Goal: Find specific page/section: Find specific page/section

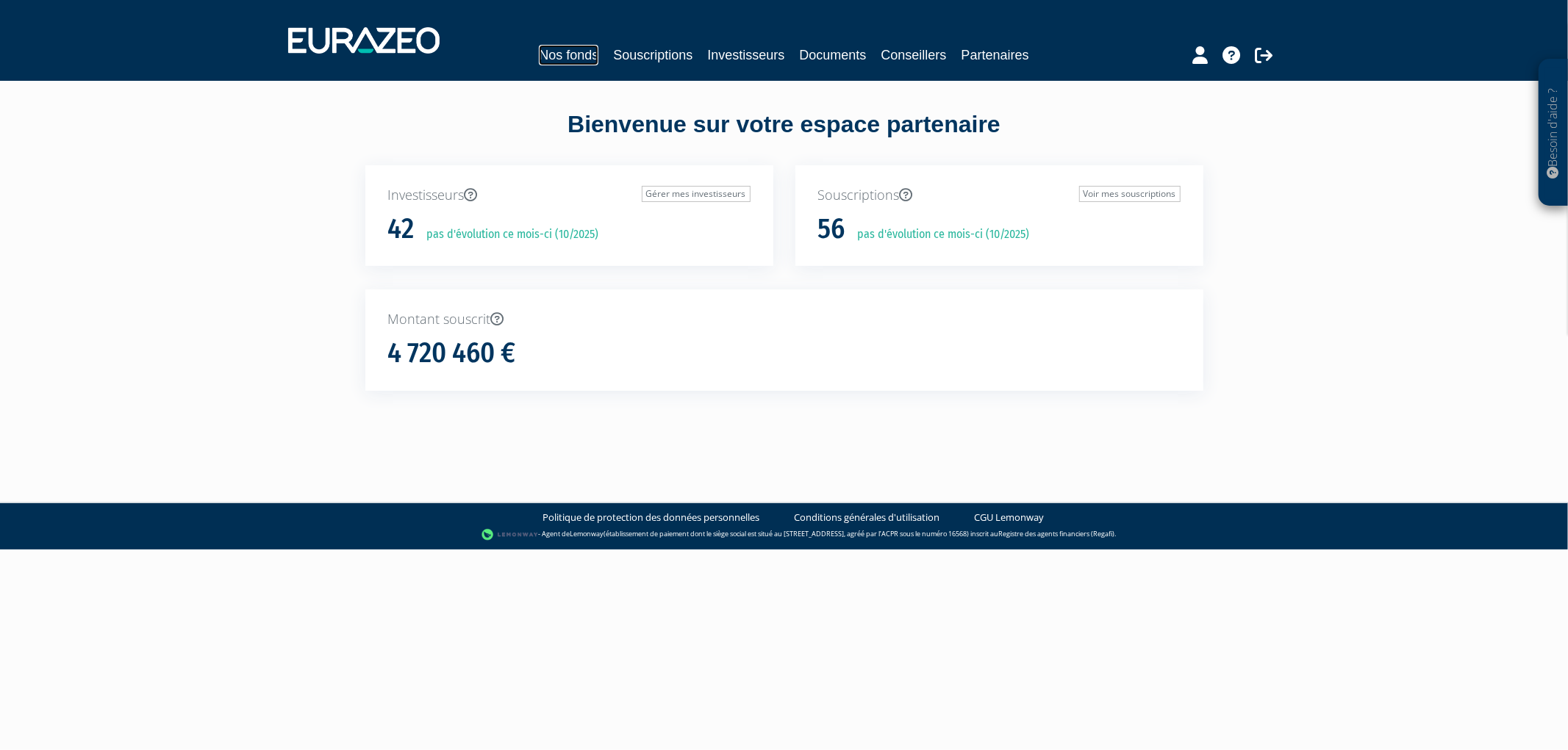
click at [590, 53] on link "Nos fonds" at bounding box center [568, 55] width 59 height 21
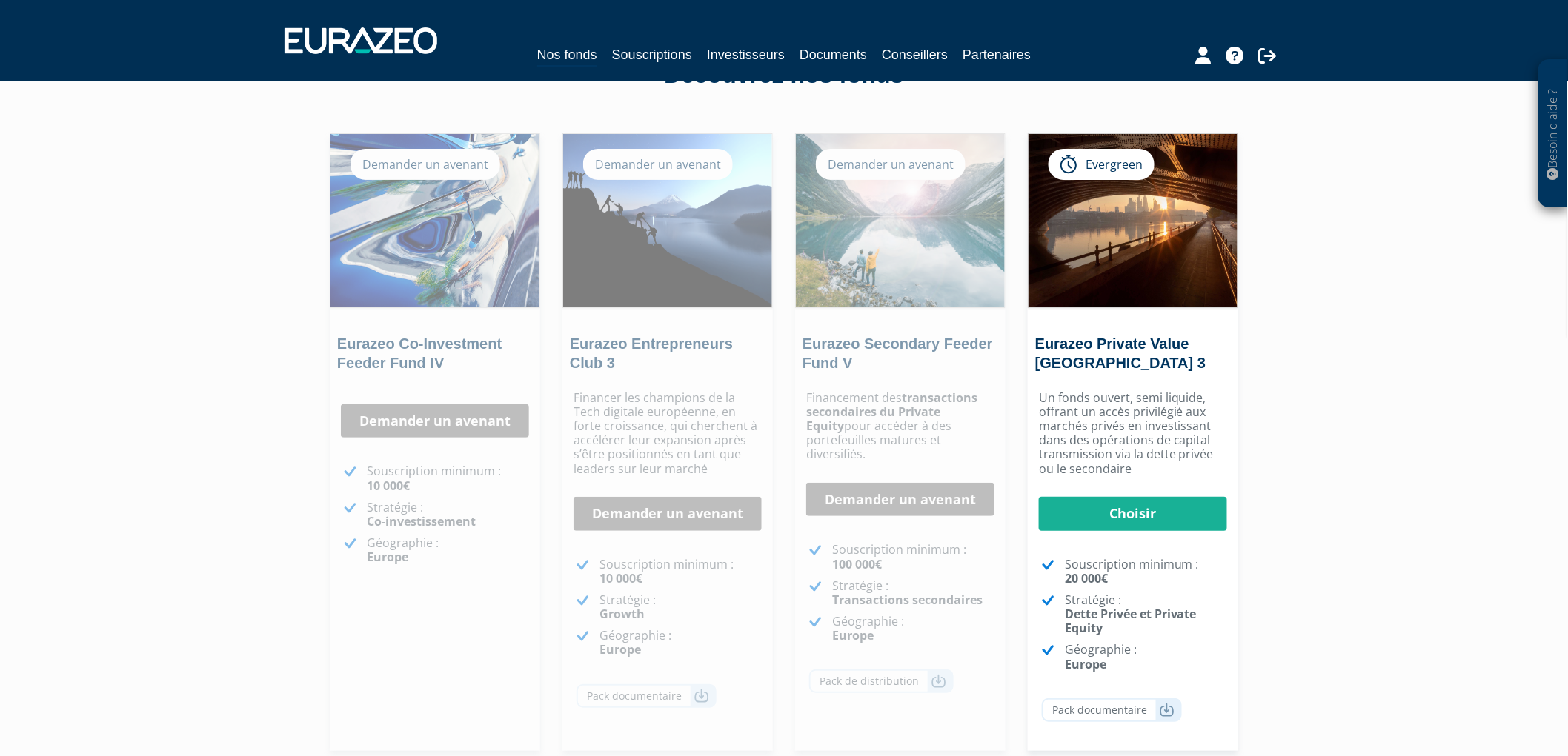
scroll to position [16, 0]
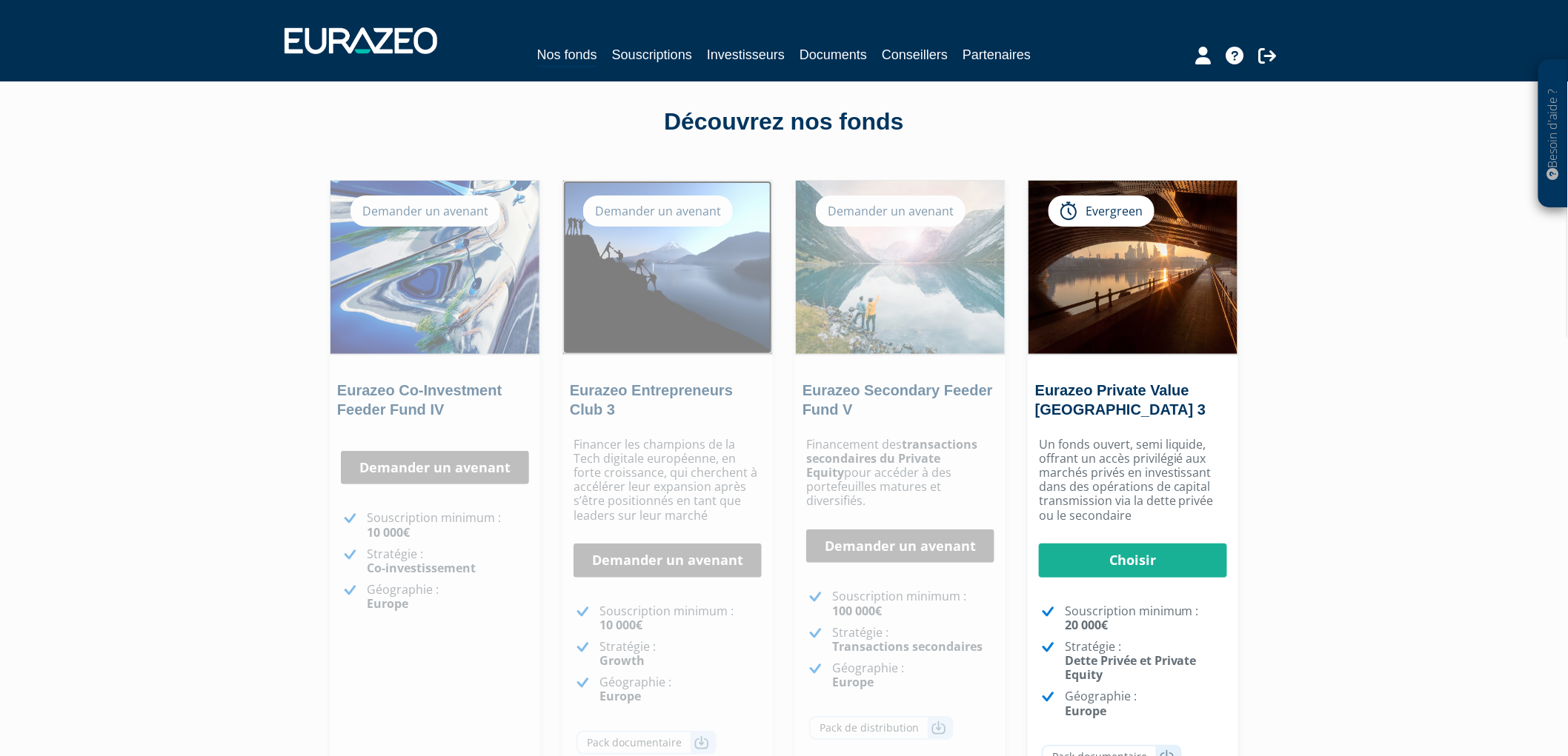
click at [680, 252] on img at bounding box center [667, 267] width 209 height 174
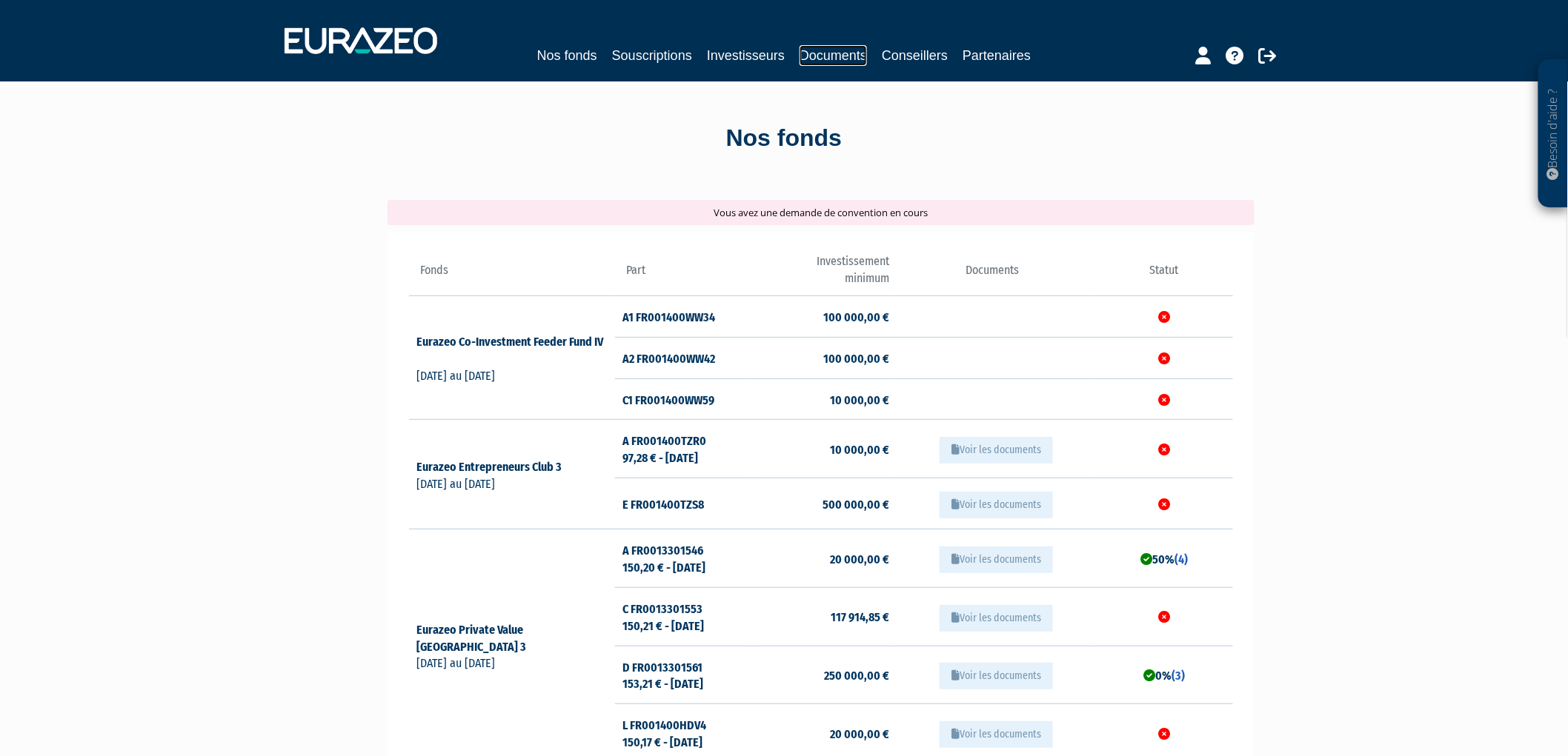
click at [824, 48] on link "Documents" at bounding box center [833, 56] width 67 height 21
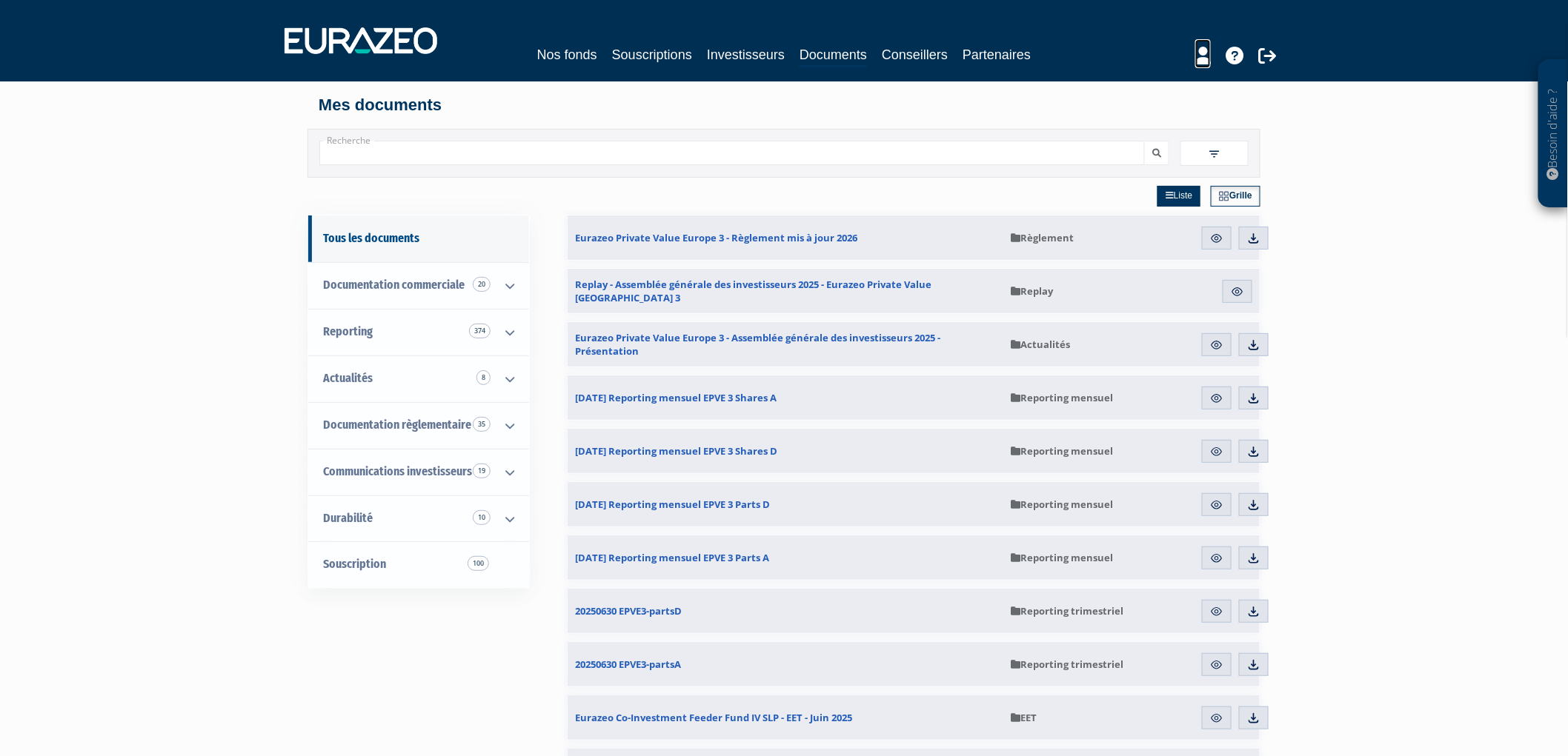
click at [1200, 58] on icon at bounding box center [1203, 56] width 16 height 18
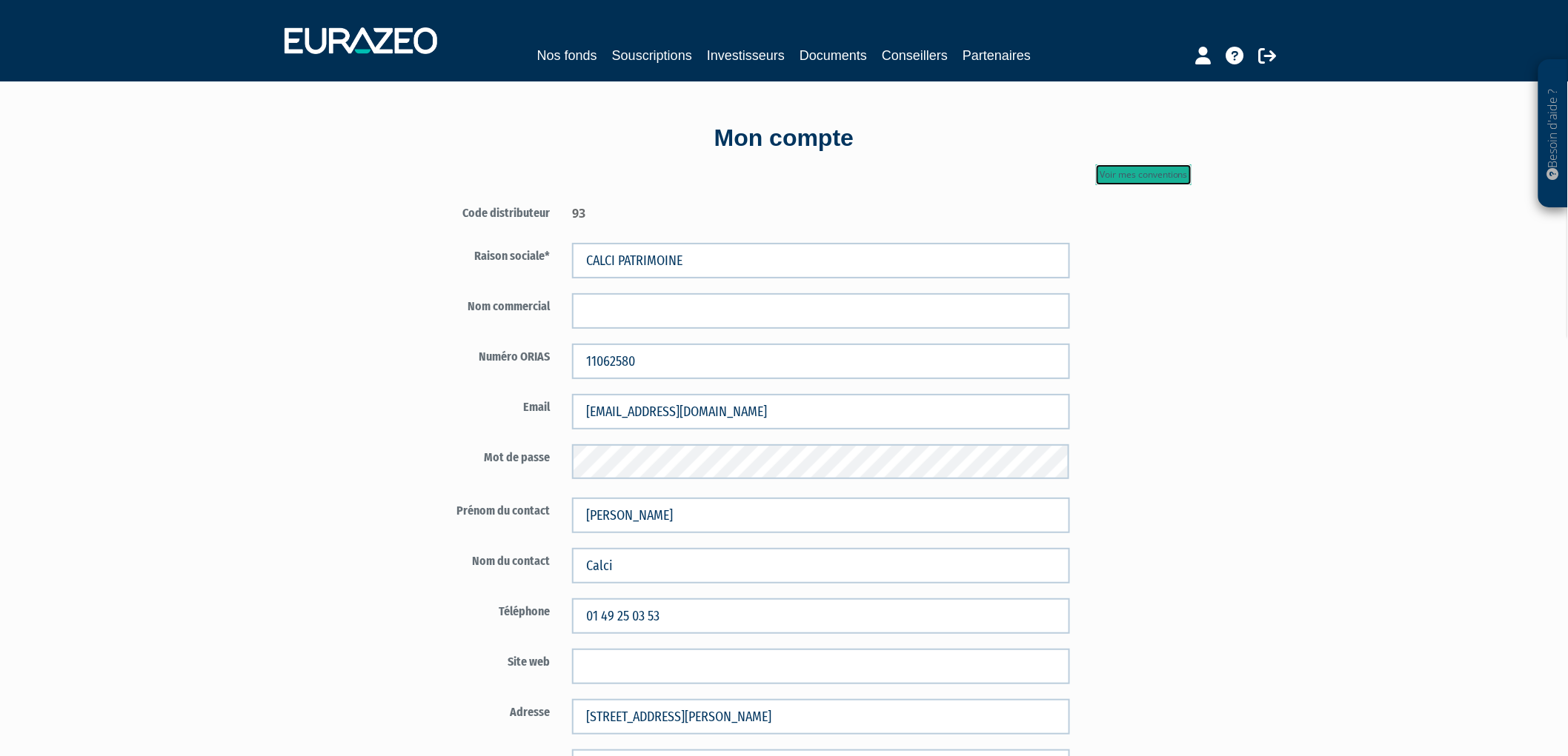
click at [1136, 172] on link "Voir mes conventions" at bounding box center [1143, 175] width 95 height 21
